Goal: Information Seeking & Learning: Learn about a topic

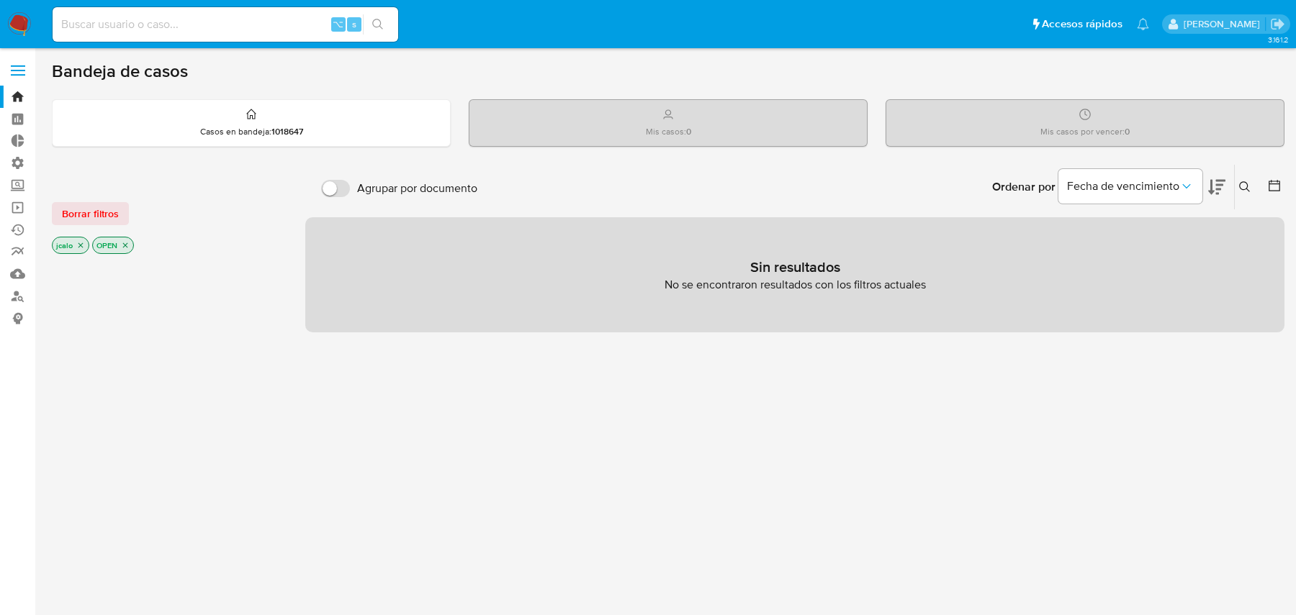
click at [235, 18] on input at bounding box center [225, 24] width 345 height 19
paste input "119254865"
type input "119254865"
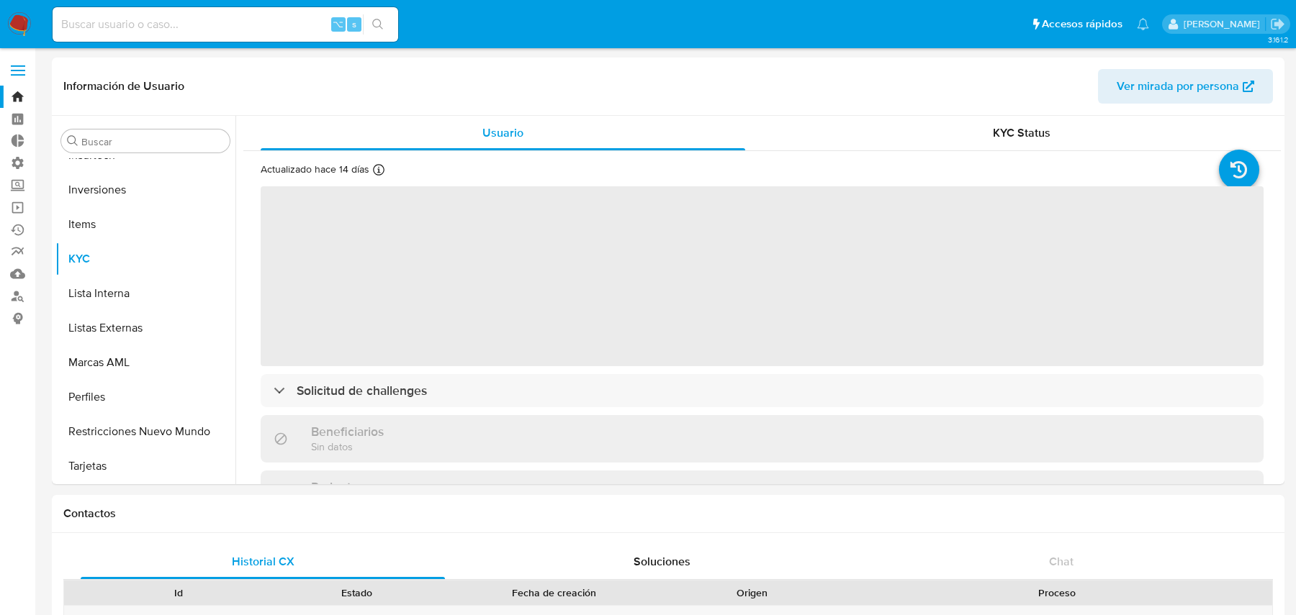
scroll to position [746, 0]
select select "10"
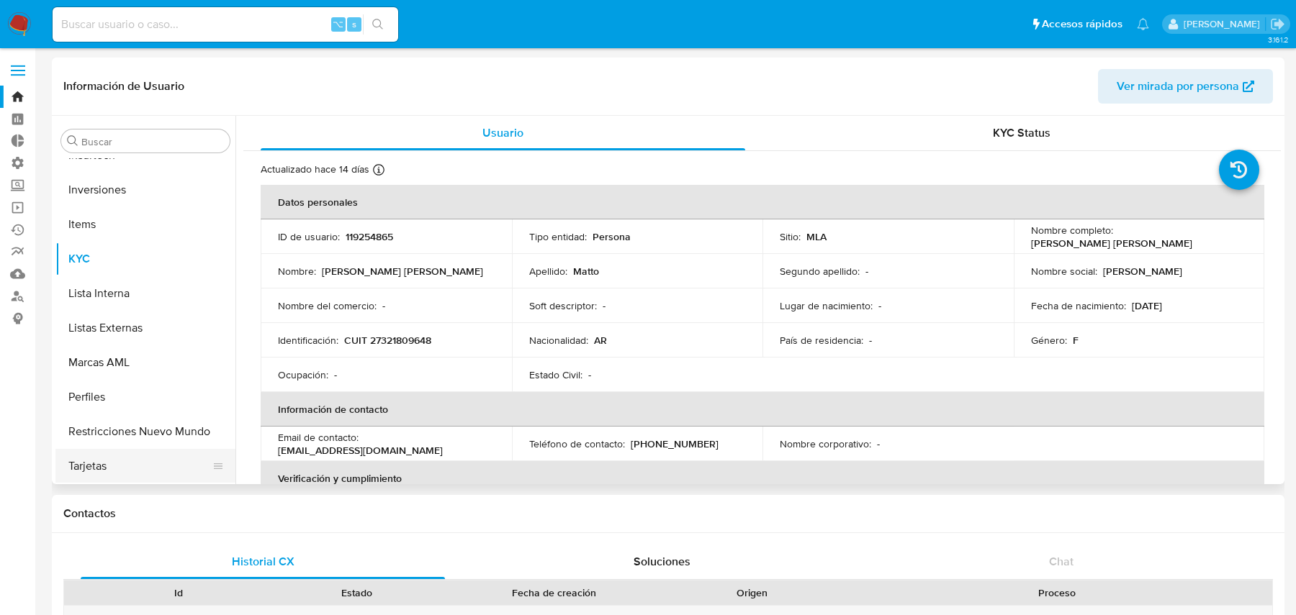
click at [129, 449] on button "Tarjetas" at bounding box center [139, 466] width 168 height 35
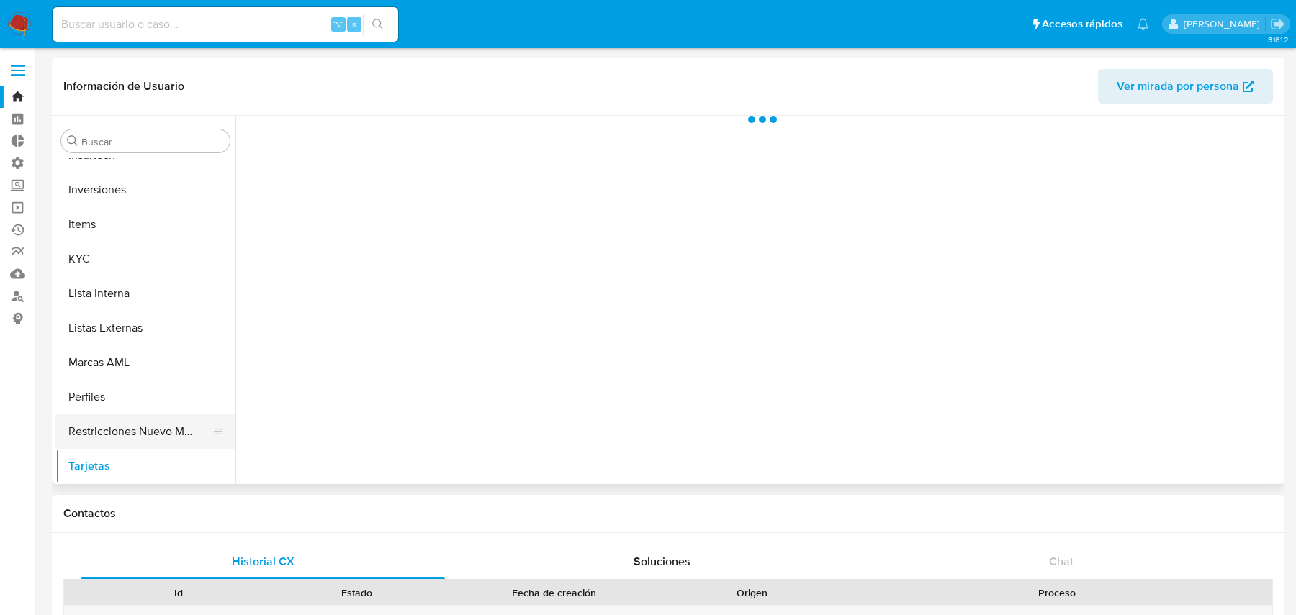
click at [130, 437] on button "Restricciones Nuevo Mundo" at bounding box center [139, 432] width 168 height 35
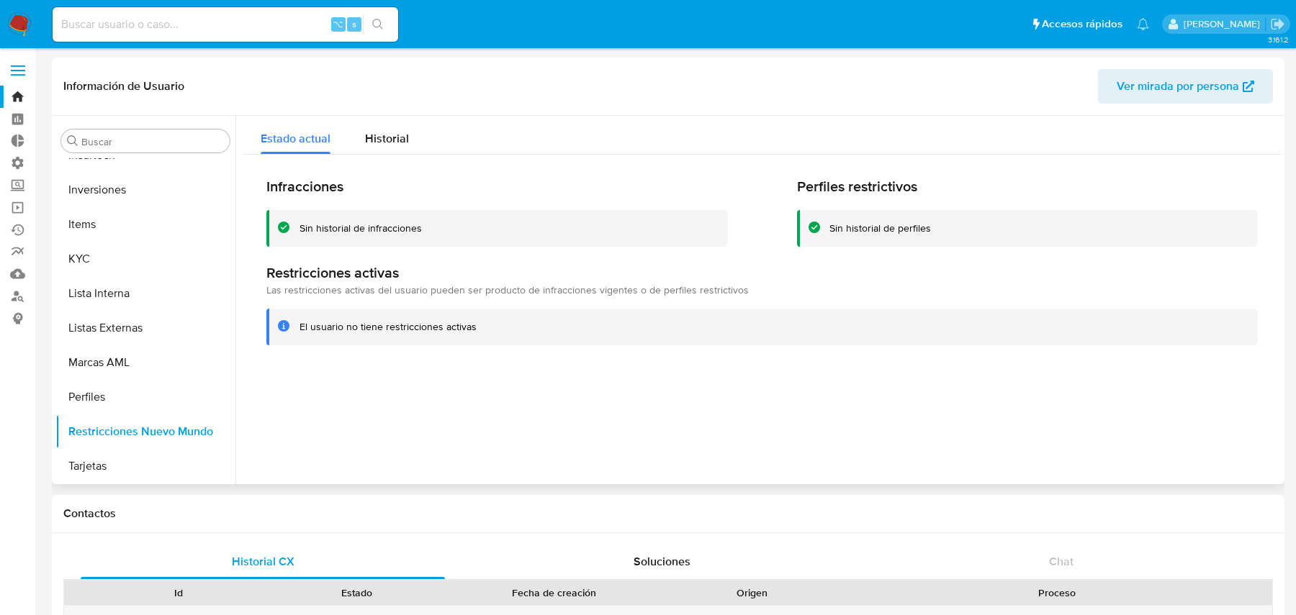
click at [1192, 91] on span "Ver mirada por persona" at bounding box center [1177, 86] width 122 height 35
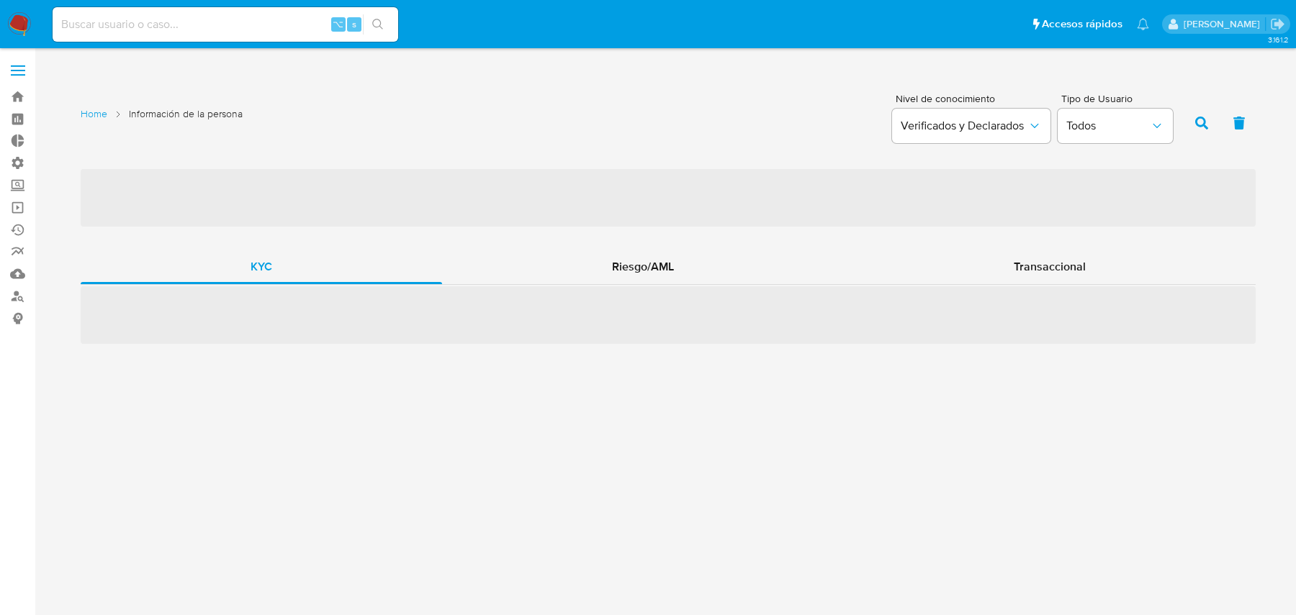
click at [622, 286] on span "‌" at bounding box center [668, 315] width 1175 height 58
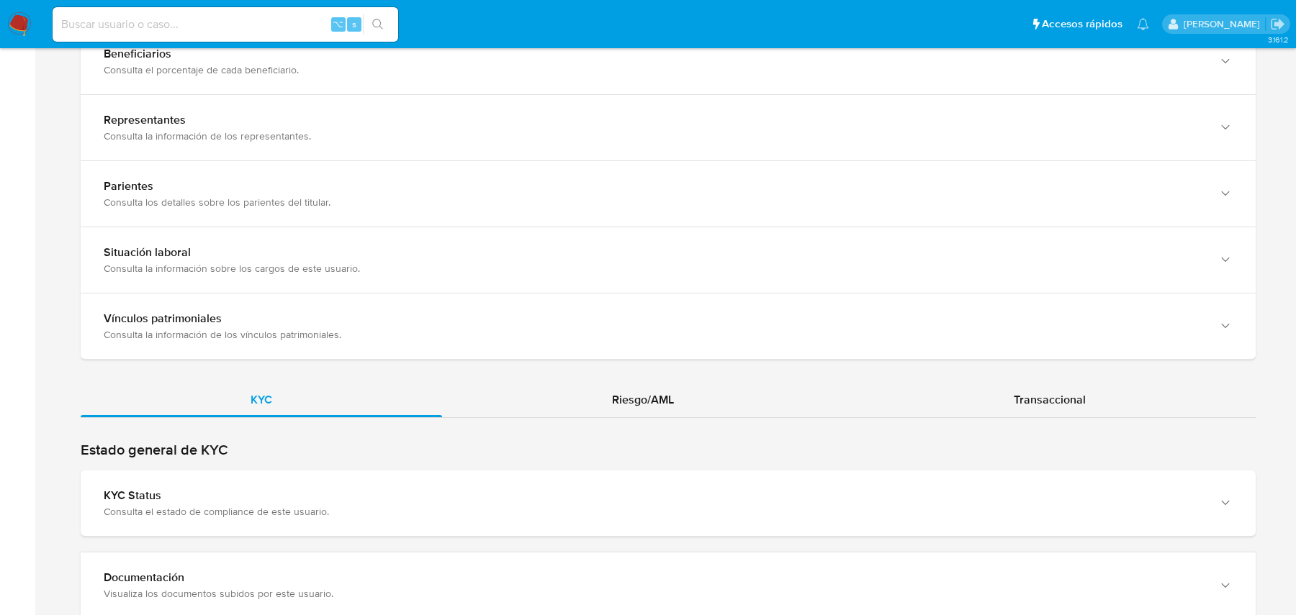
scroll to position [953, 0]
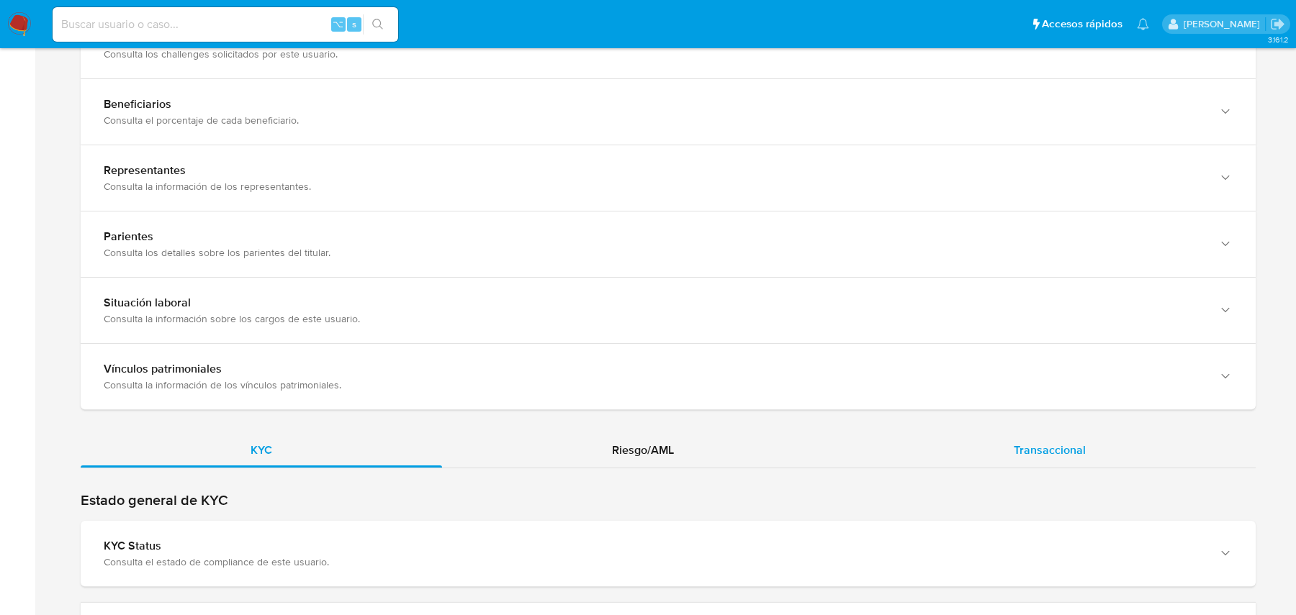
click at [1000, 446] on div "Transaccional" at bounding box center [1050, 450] width 412 height 35
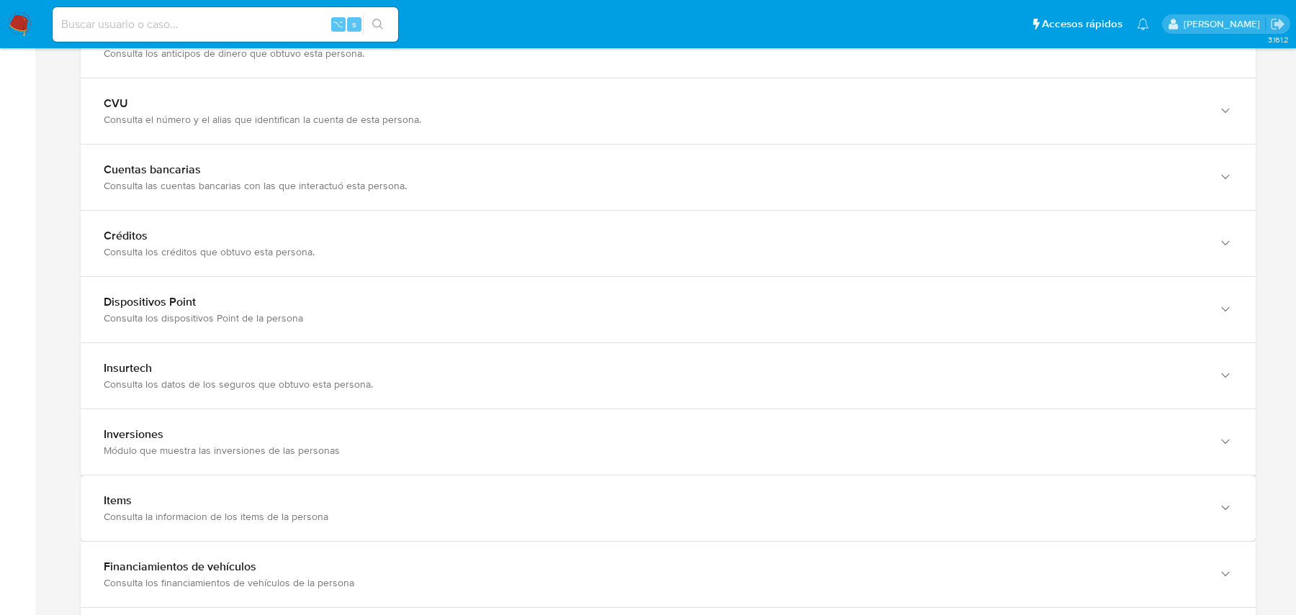
scroll to position [1294, 0]
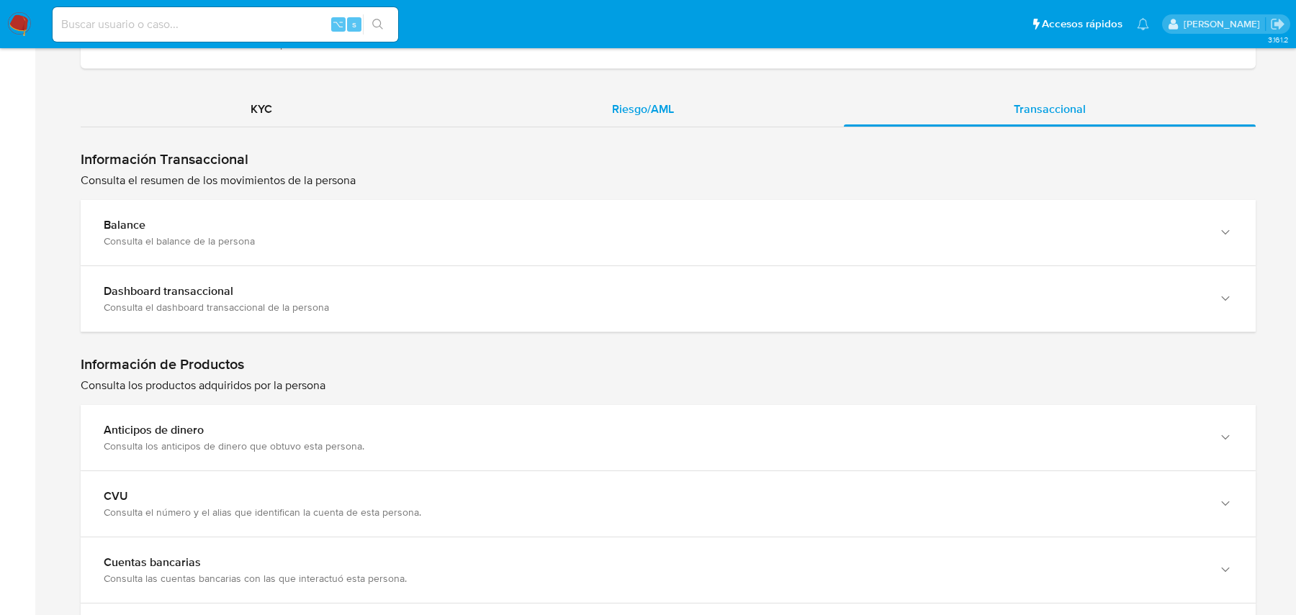
click at [639, 105] on span "Riesgo/AML" at bounding box center [643, 109] width 62 height 17
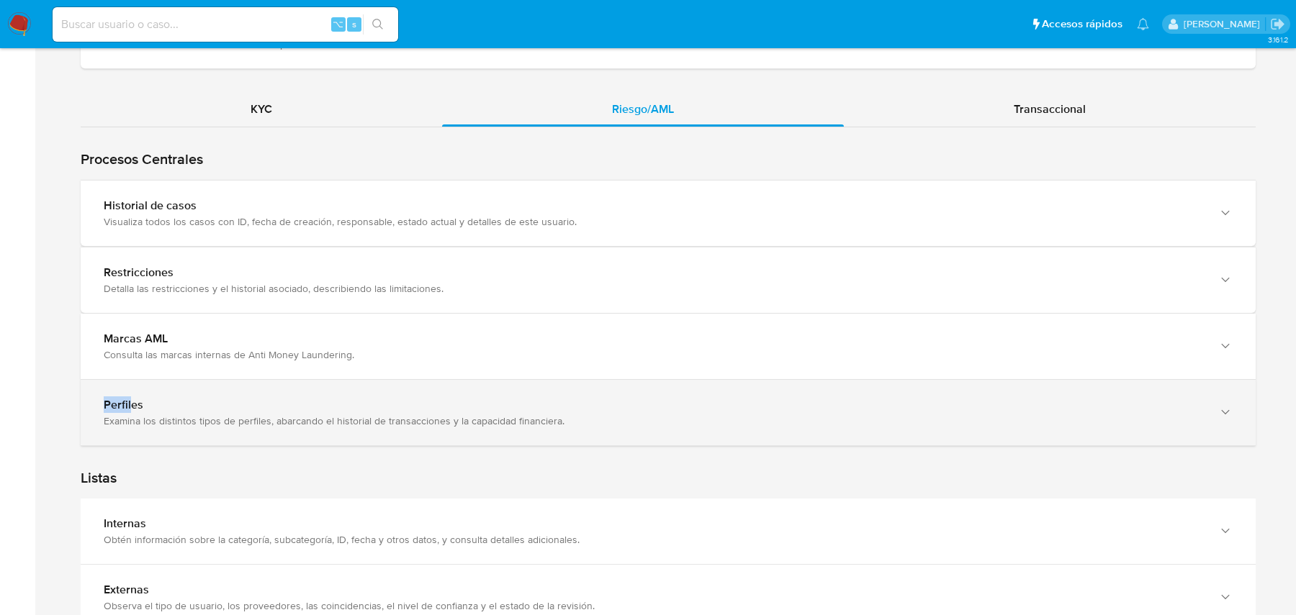
click at [512, 386] on div "Perfiles Examina los distintos tipos de perfiles, abarcando el historial de tra…" at bounding box center [668, 412] width 1175 height 65
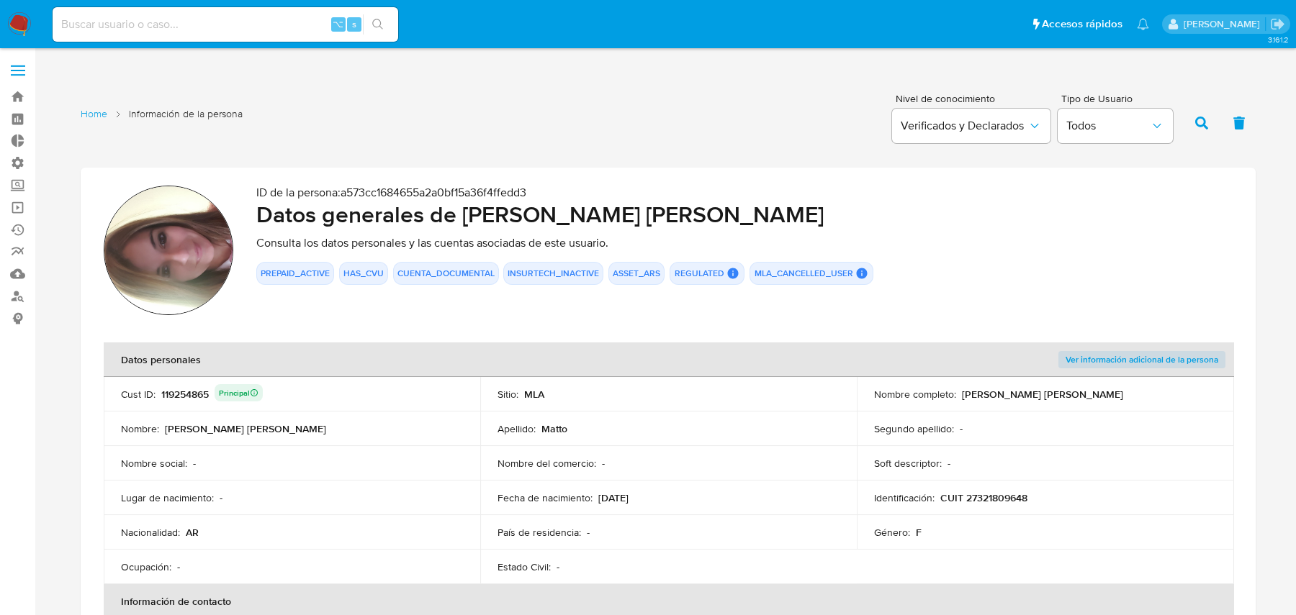
scroll to position [1525, 0]
